Goal: Go to known website: Access a specific website the user already knows

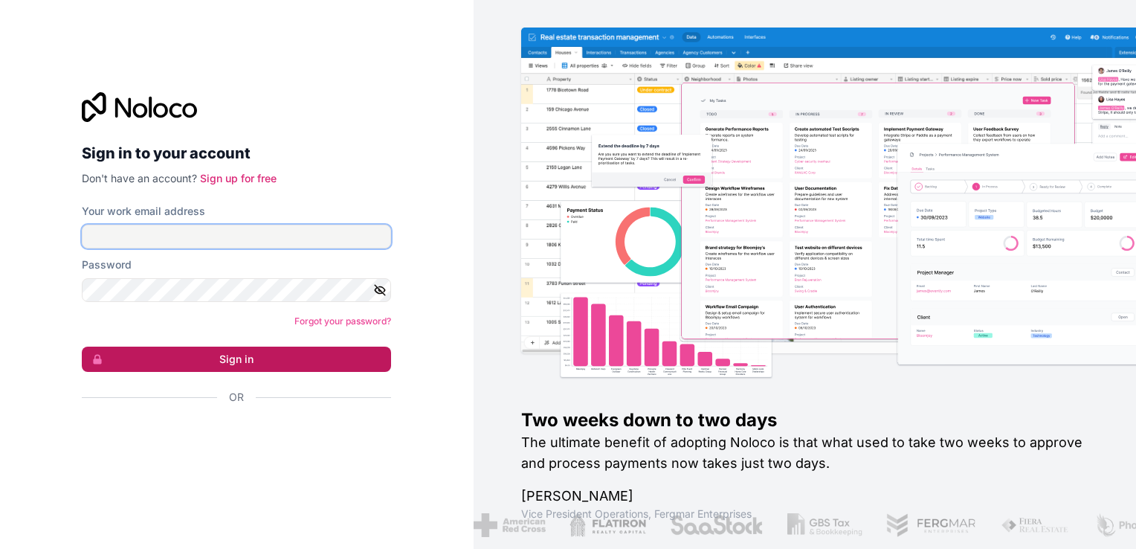
type input "pedro@talent-mba.com"
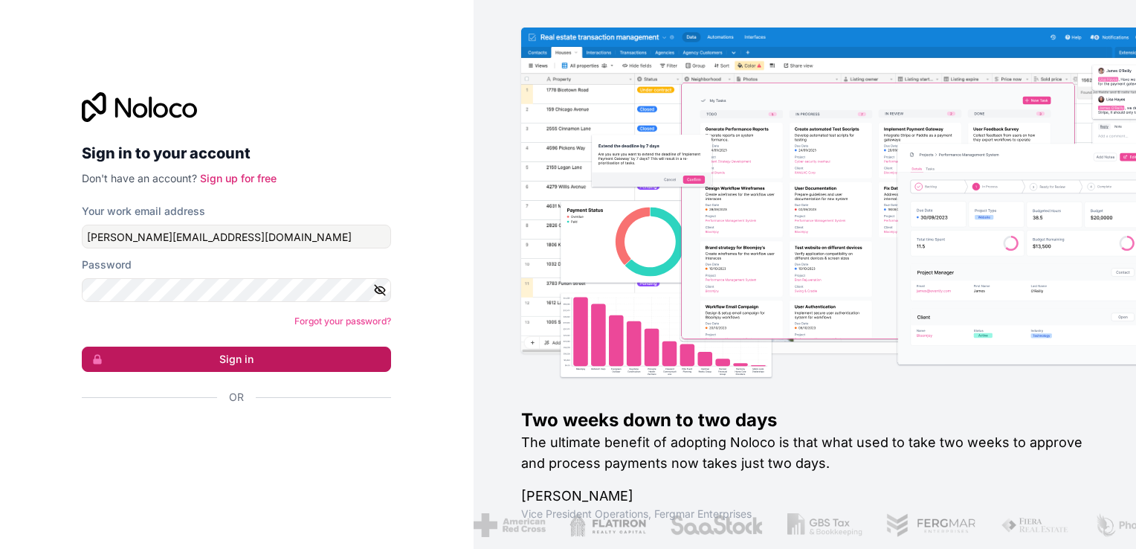
click at [301, 357] on button "Sign in" at bounding box center [236, 358] width 309 height 25
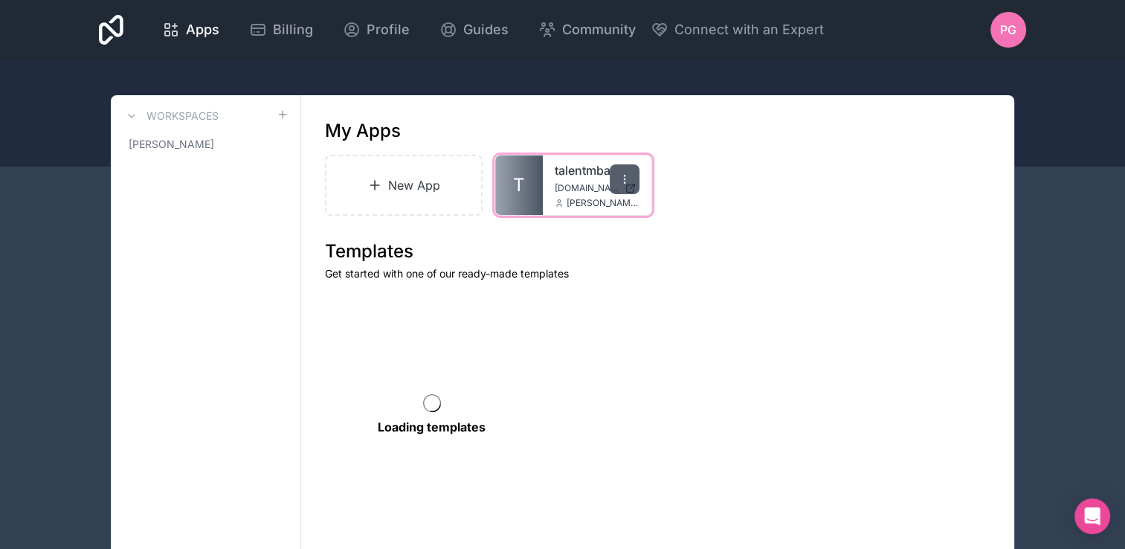
click at [622, 177] on icon at bounding box center [624, 179] width 12 height 12
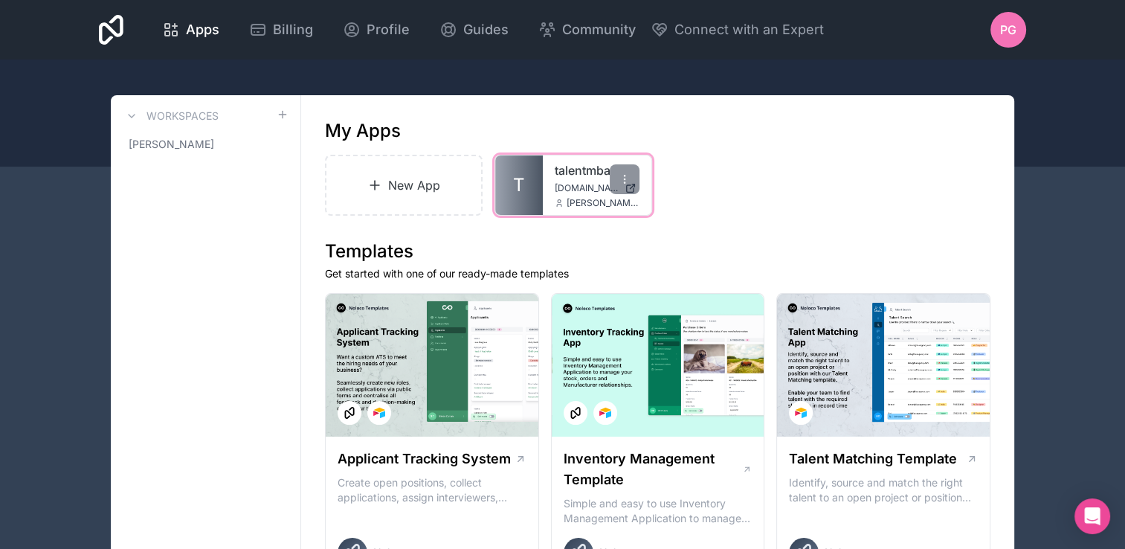
click at [547, 183] on div "talentmba talentmba.noloco.co pedro@talent-mba.com" at bounding box center [597, 184] width 109 height 59
click at [577, 195] on div "talentmba talentmba.noloco.co pedro@talent-mba.com" at bounding box center [597, 184] width 109 height 59
click at [628, 168] on div at bounding box center [625, 179] width 30 height 30
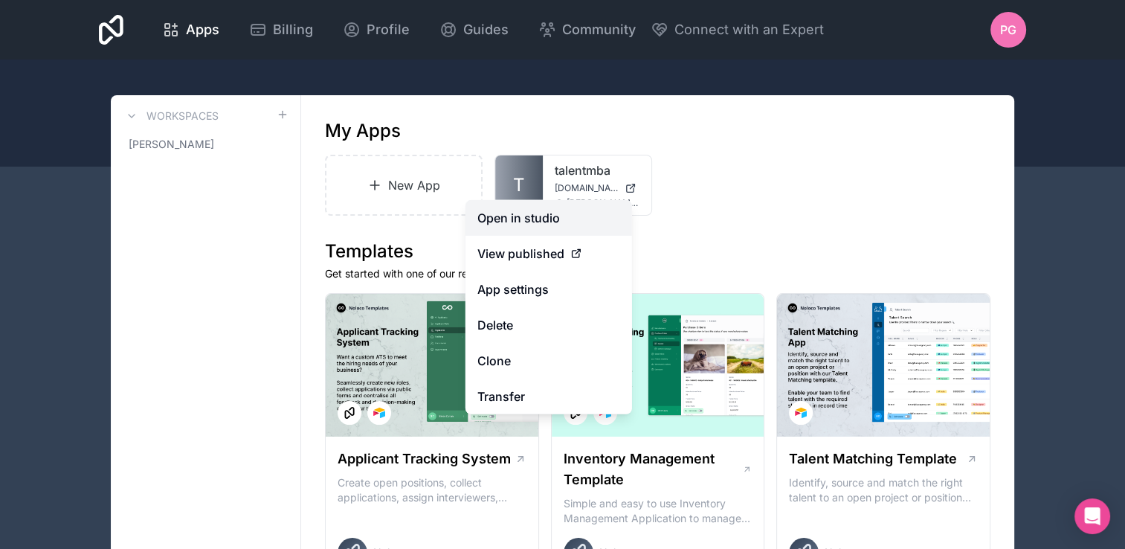
click at [569, 210] on link "Open in studio" at bounding box center [548, 218] width 167 height 36
